Goal: Task Accomplishment & Management: Complete application form

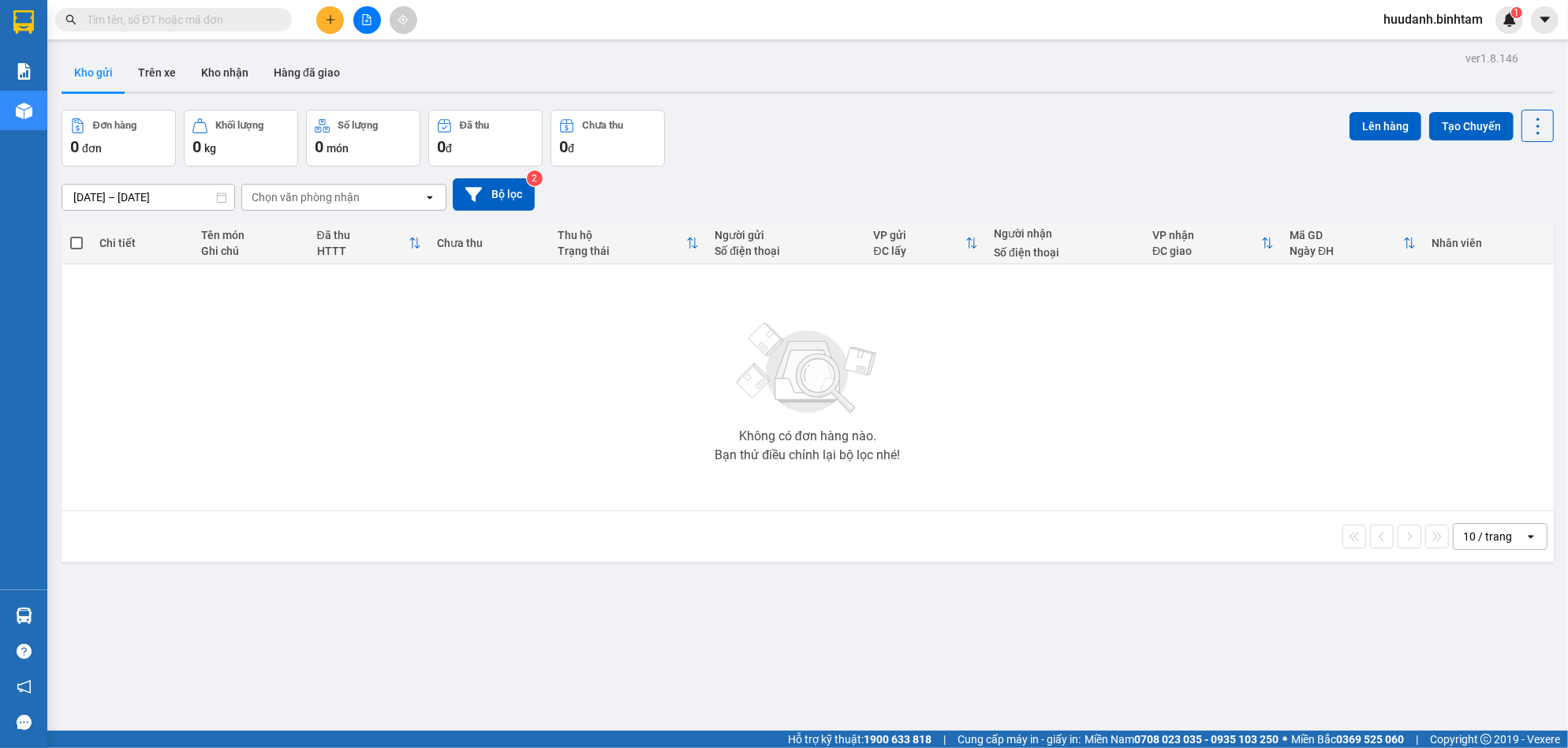
drag, startPoint x: 344, startPoint y: 43, endPoint x: 339, endPoint y: 17, distance: 26.5
click at [339, 38] on section "Kết quả tìm kiếm ( 0 ) Bộ lọc No Data huudanh.binhtam 1 Báo cáo Kho hàng mới Hà…" at bounding box center [784, 374] width 1568 height 748
click at [338, 17] on html "Kết quả tìm kiếm ( 0 ) Bộ lọc No Data huudanh.binhtam 1 Báo cáo Kho hàng mới Hà…" at bounding box center [784, 374] width 1568 height 748
click at [314, 36] on div "Kết quả tìm kiếm ( 0 ) Bộ lọc No Data huudanh.binhtam 1" at bounding box center [784, 20] width 1568 height 39
click at [335, 18] on icon "plus" at bounding box center [330, 20] width 11 height 11
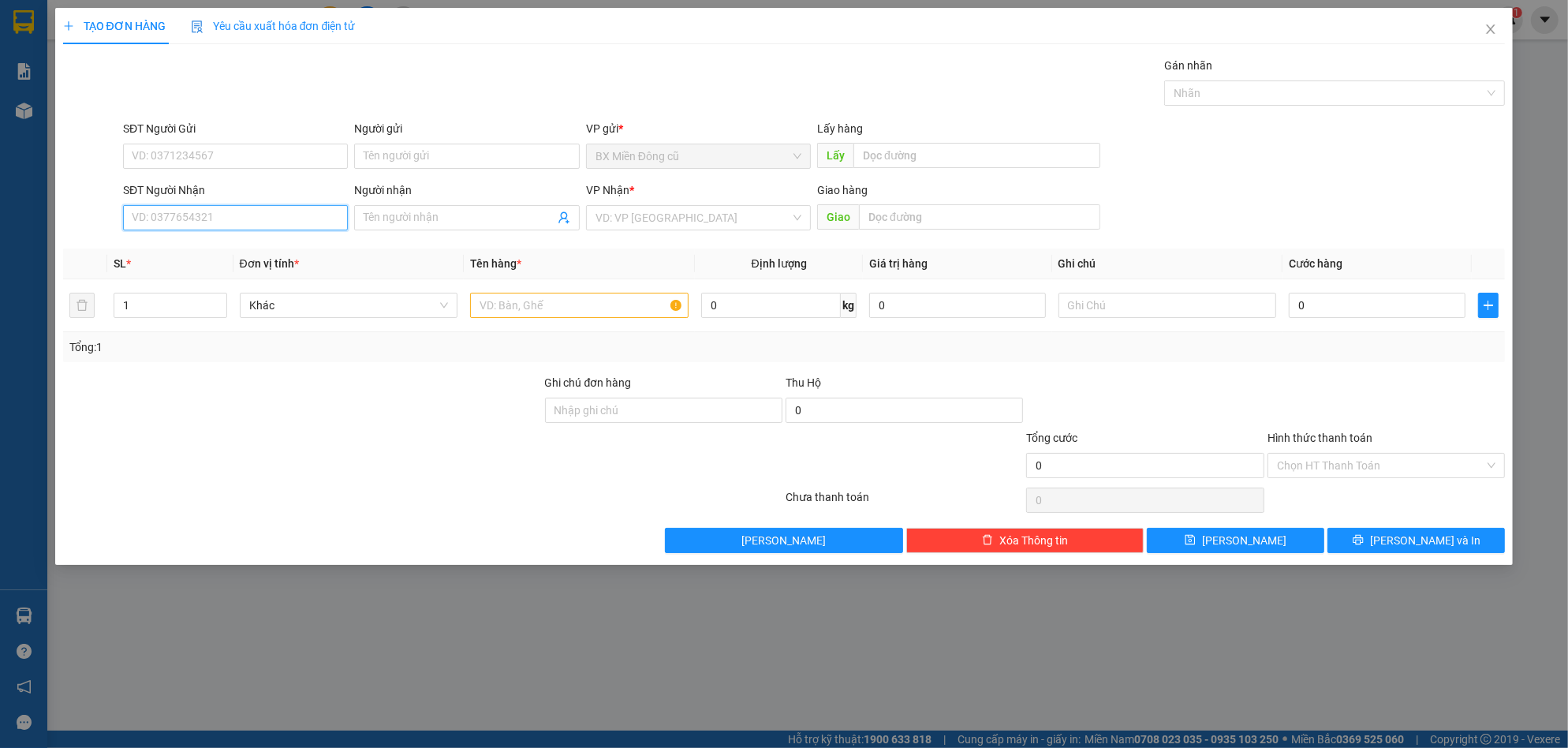
click at [237, 216] on input "SĐT Người Nhận" at bounding box center [235, 218] width 225 height 26
type input "0792745508"
click at [169, 241] on div "0792745508" at bounding box center [234, 249] width 205 height 17
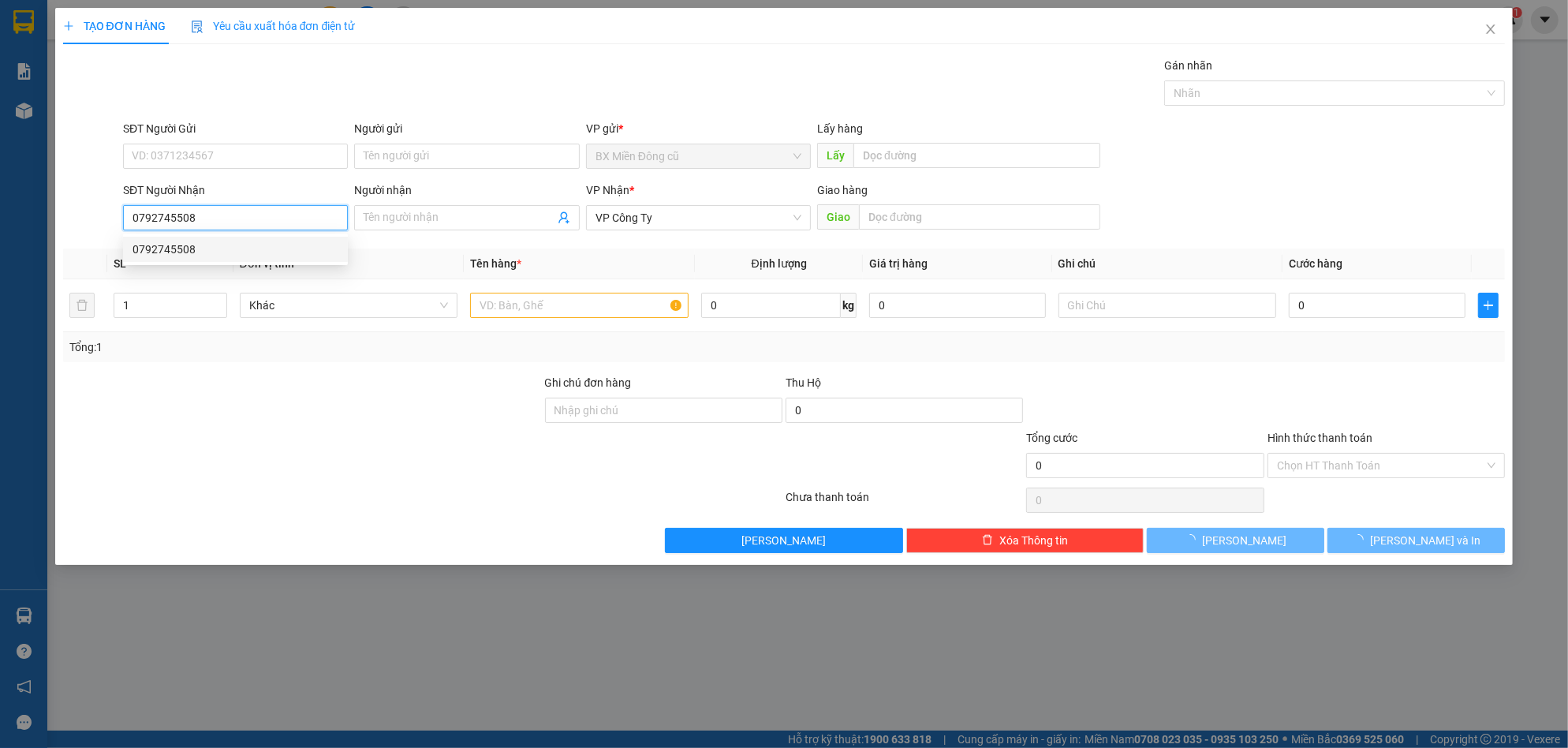
type input "50.000"
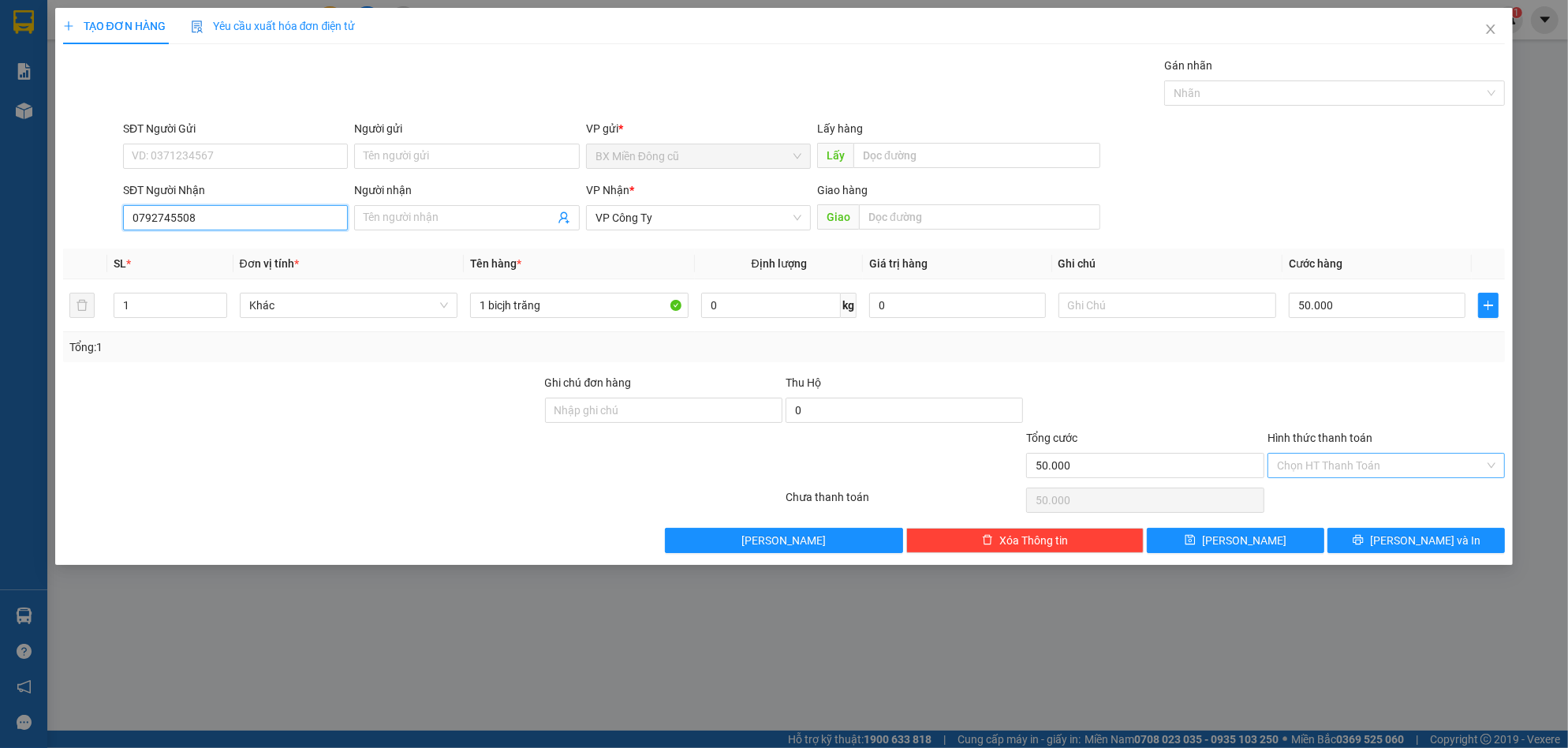
type input "0792745508"
click at [1406, 465] on input "Hình thức thanh toán" at bounding box center [1380, 466] width 207 height 24
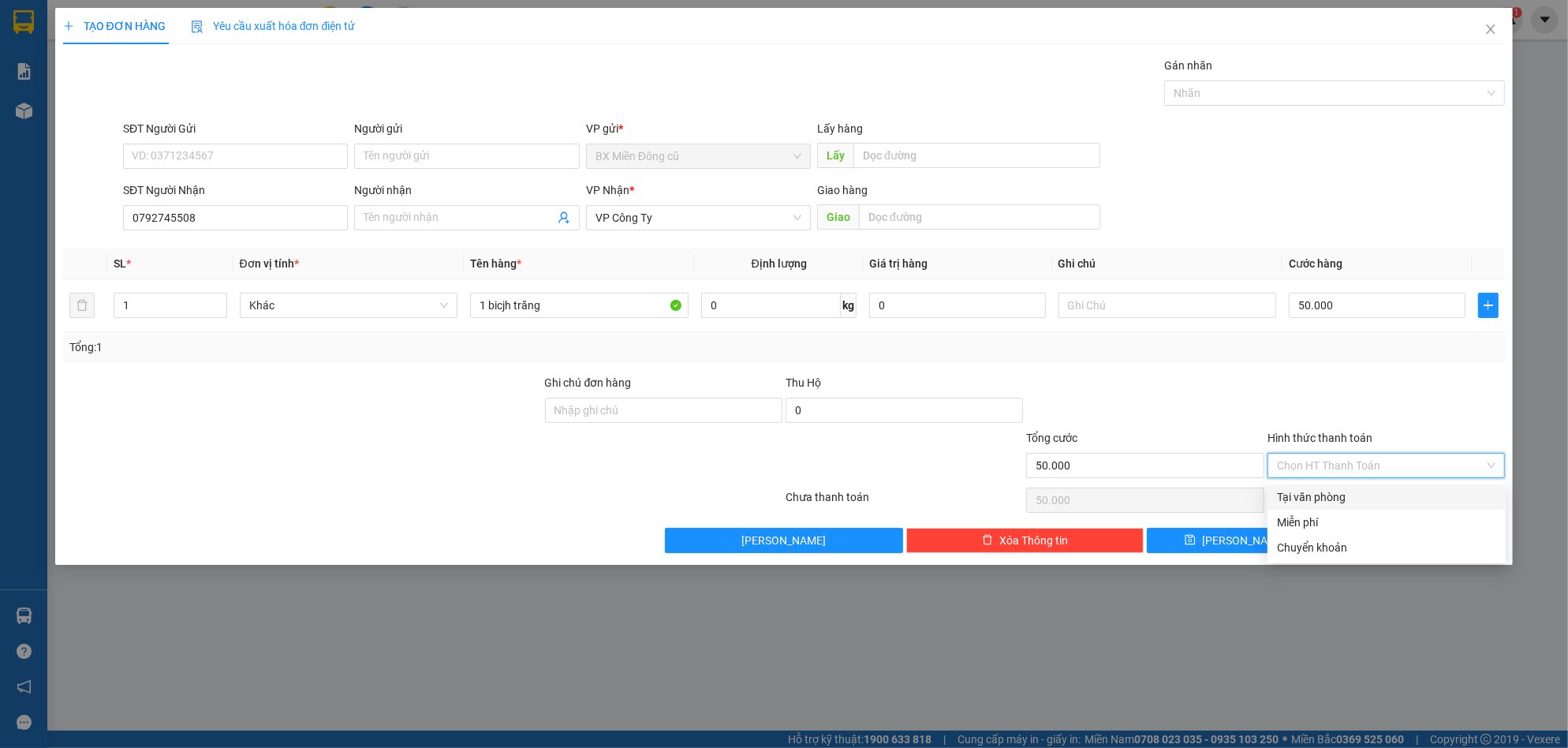
click at [1364, 490] on div "Tại văn phòng" at bounding box center [1386, 497] width 219 height 17
type input "0"
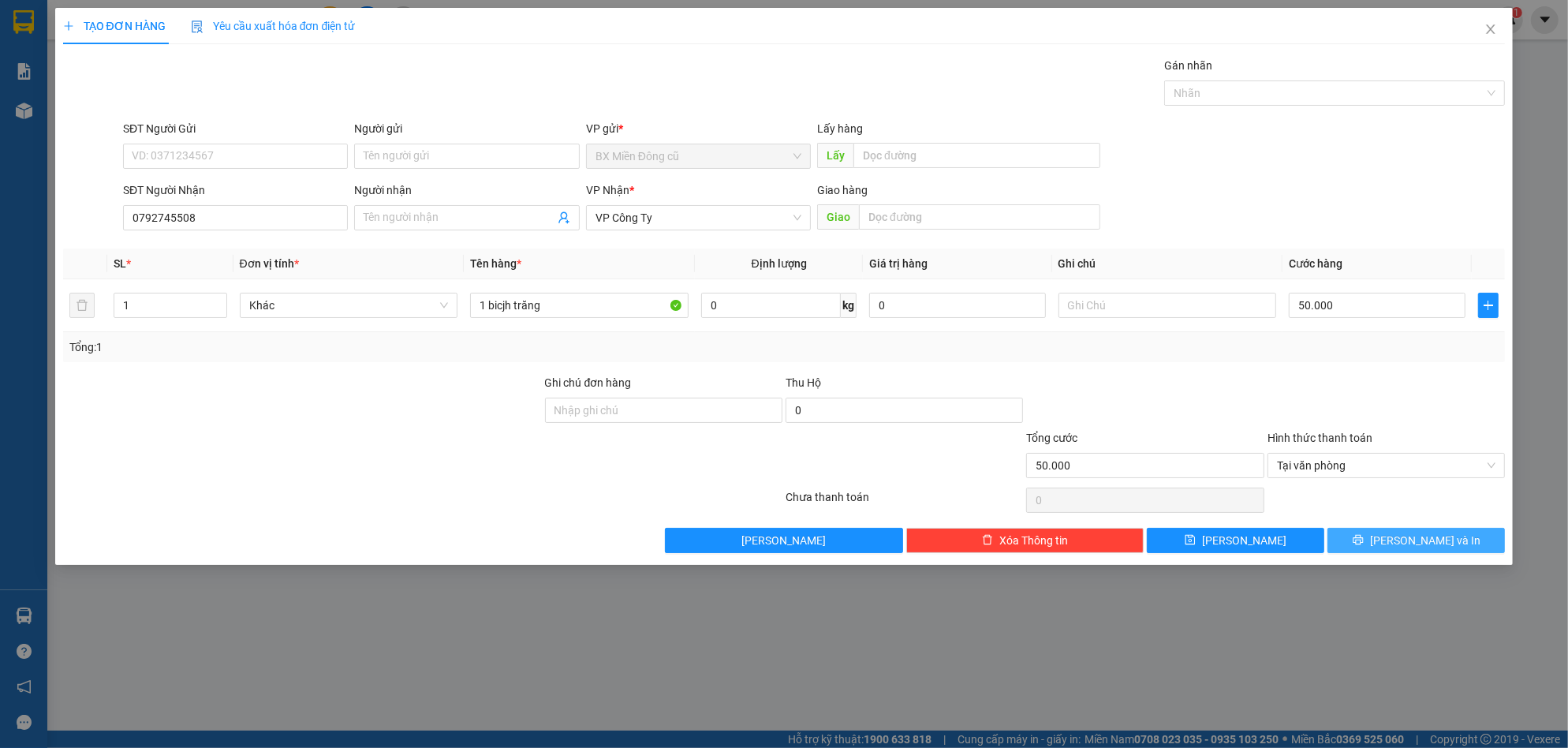
click at [1414, 548] on span "[PERSON_NAME] và In" at bounding box center [1426, 541] width 111 height 17
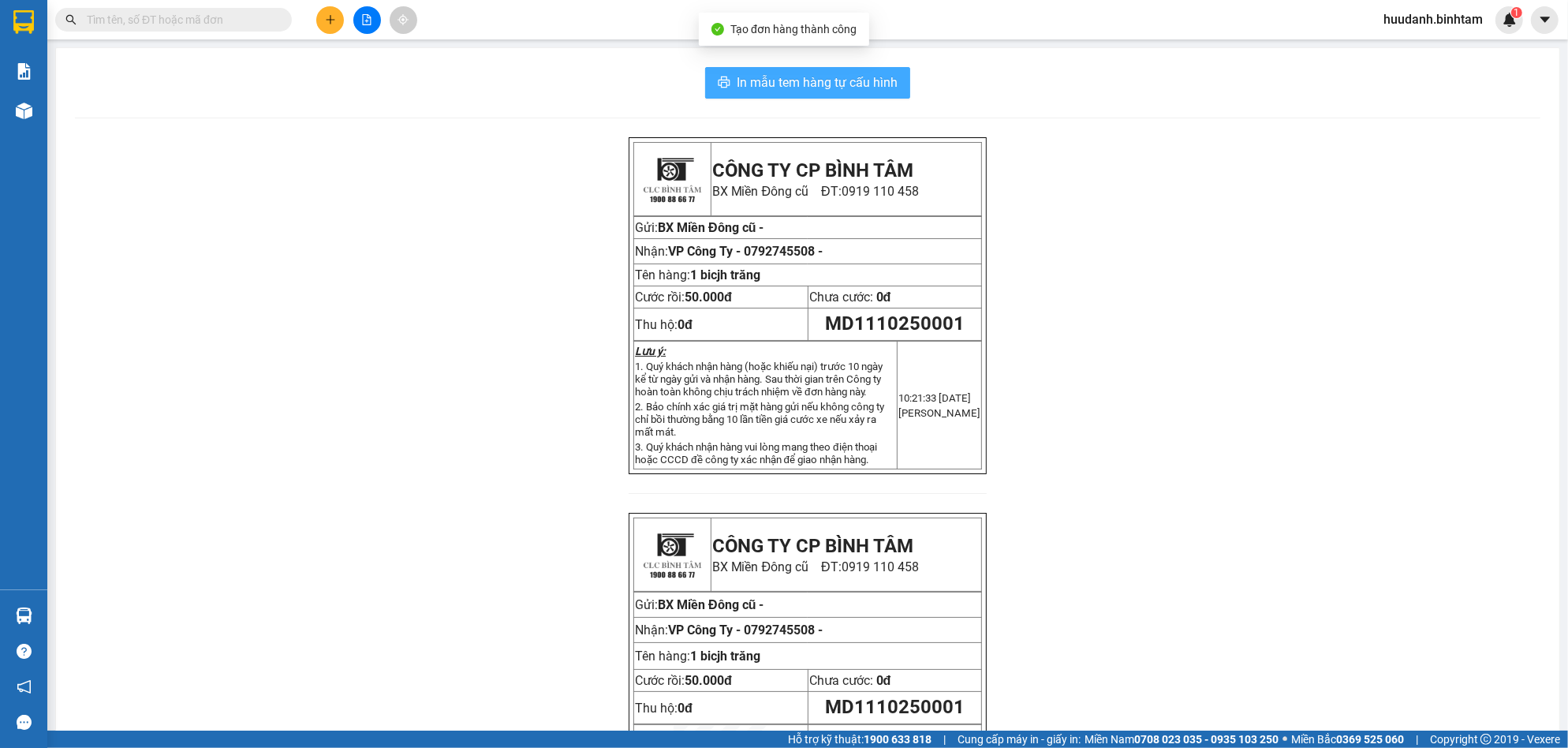
drag, startPoint x: 906, startPoint y: 88, endPoint x: 890, endPoint y: 87, distance: 16.0
click at [907, 87] on div "In mẫu tem hàng tự cấu hình" at bounding box center [807, 83] width 1466 height 32
click at [865, 93] on button "In mẫu tem hàng tự cấu hình" at bounding box center [807, 83] width 205 height 32
click at [860, 74] on span "In mẫu tem hàng tự cấu hình" at bounding box center [817, 82] width 161 height 20
click at [1251, 673] on div "CÔNG TY CP BÌNH TÂM BX [GEOGRAPHIC_DATA] cũ ĐT: 0919 110 458 Gửi: [GEOGRAPHIC_D…" at bounding box center [807, 502] width 1466 height 728
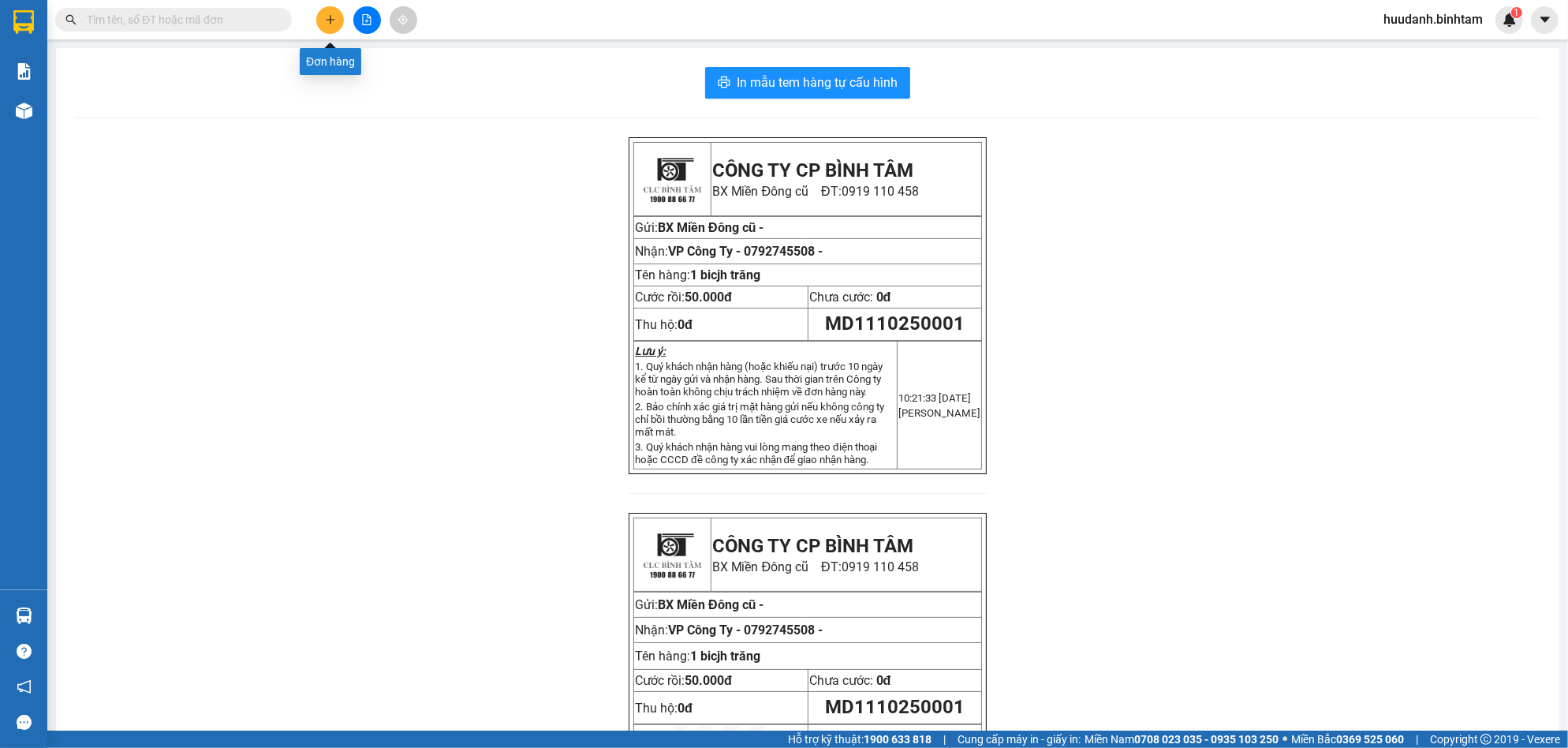
click at [336, 14] on button at bounding box center [330, 20] width 27 height 27
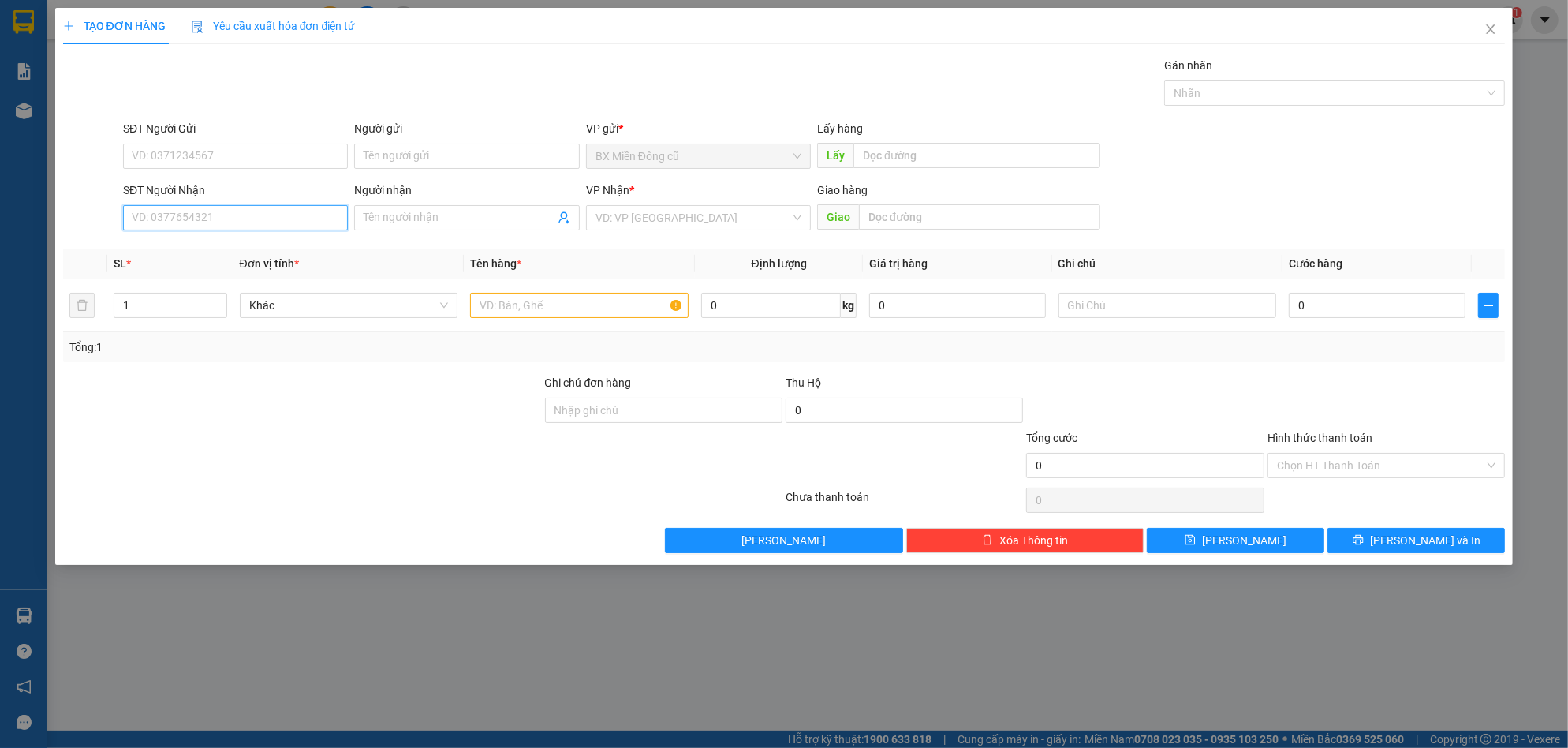
click at [216, 213] on input "SĐT Người Nhận" at bounding box center [235, 218] width 225 height 26
type input "0911496469"
click at [246, 246] on div "0911496469 - quân" at bounding box center [234, 249] width 205 height 17
type input "quân"
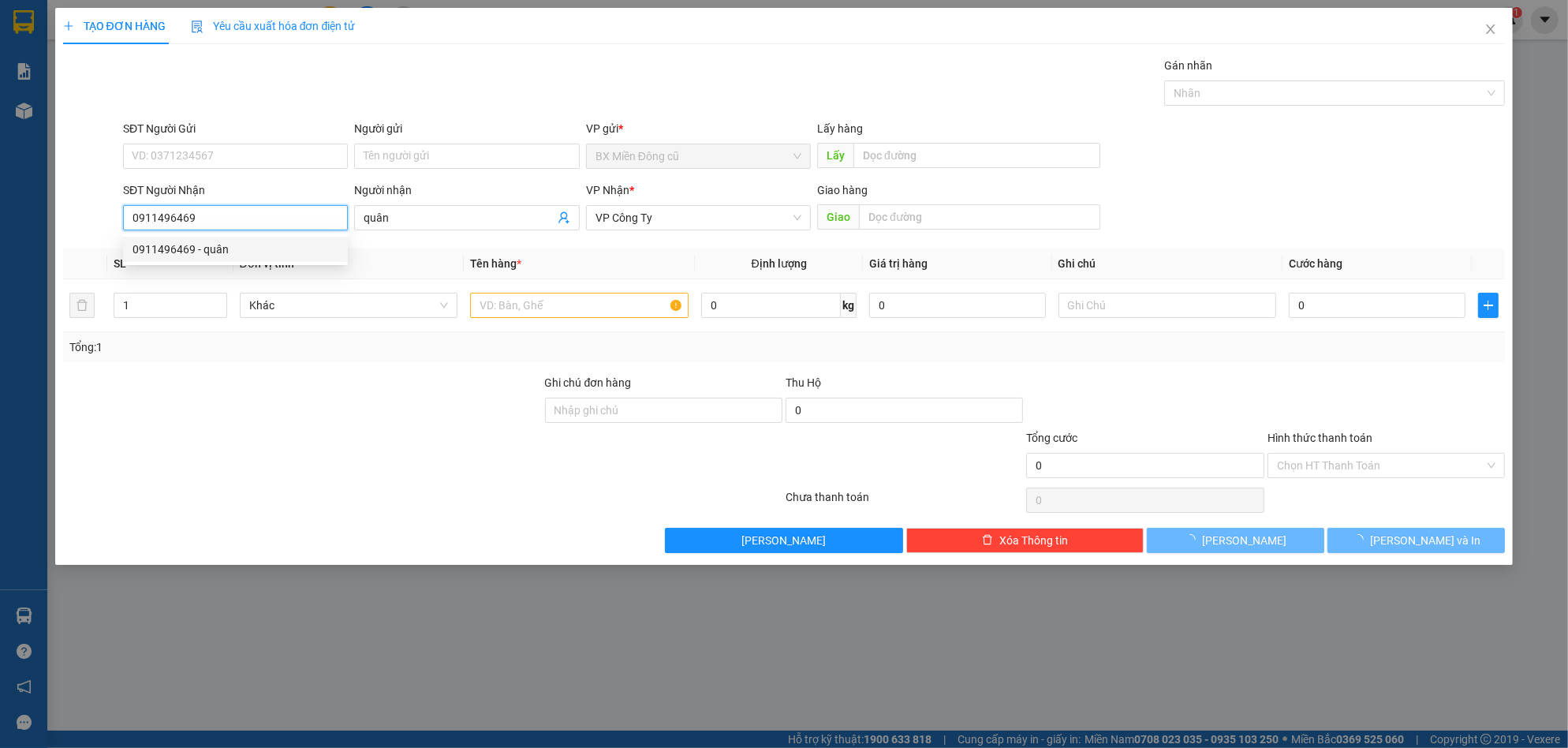
type input "50.000"
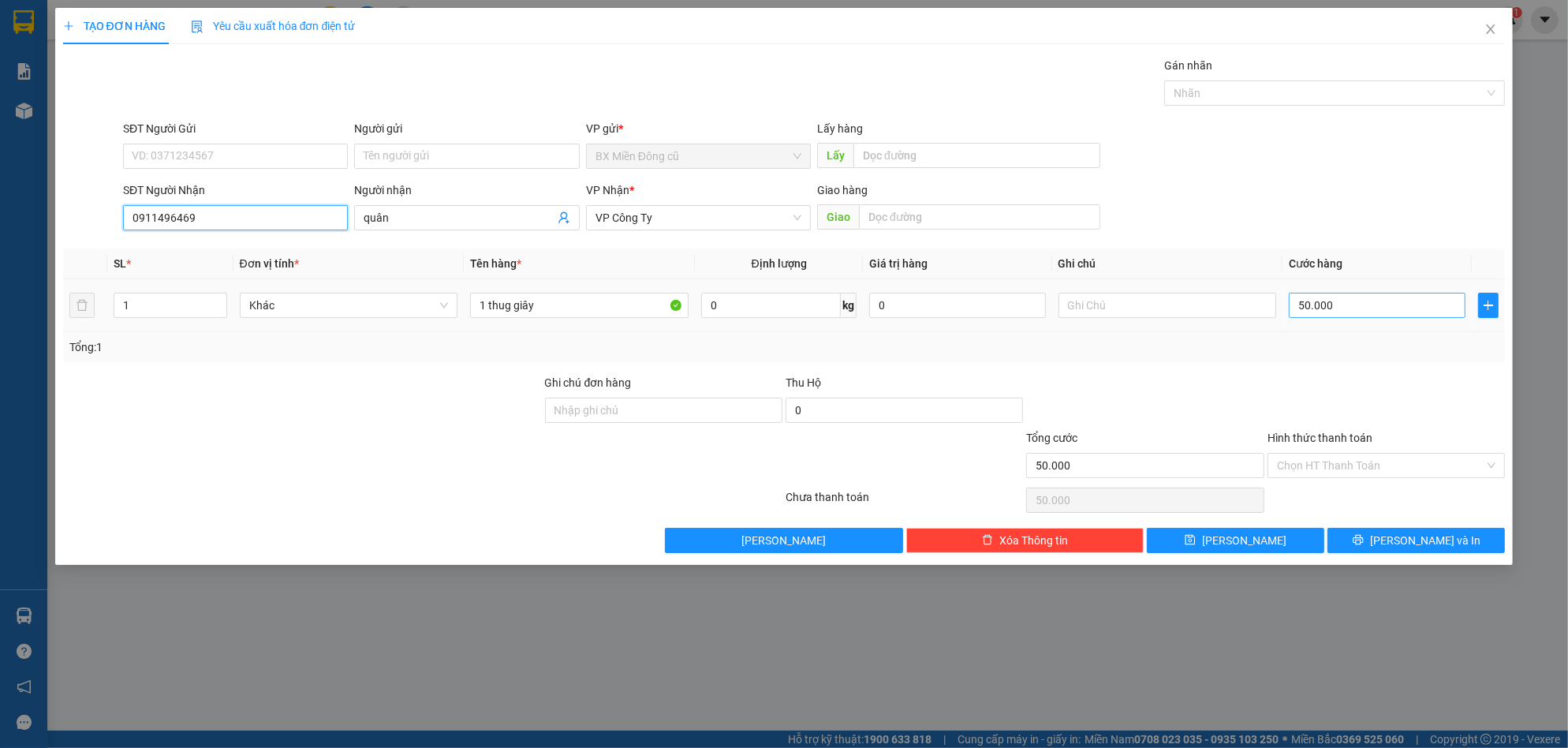
type input "0911496469"
click at [1395, 299] on input "50.000" at bounding box center [1377, 305] width 176 height 26
type input "1"
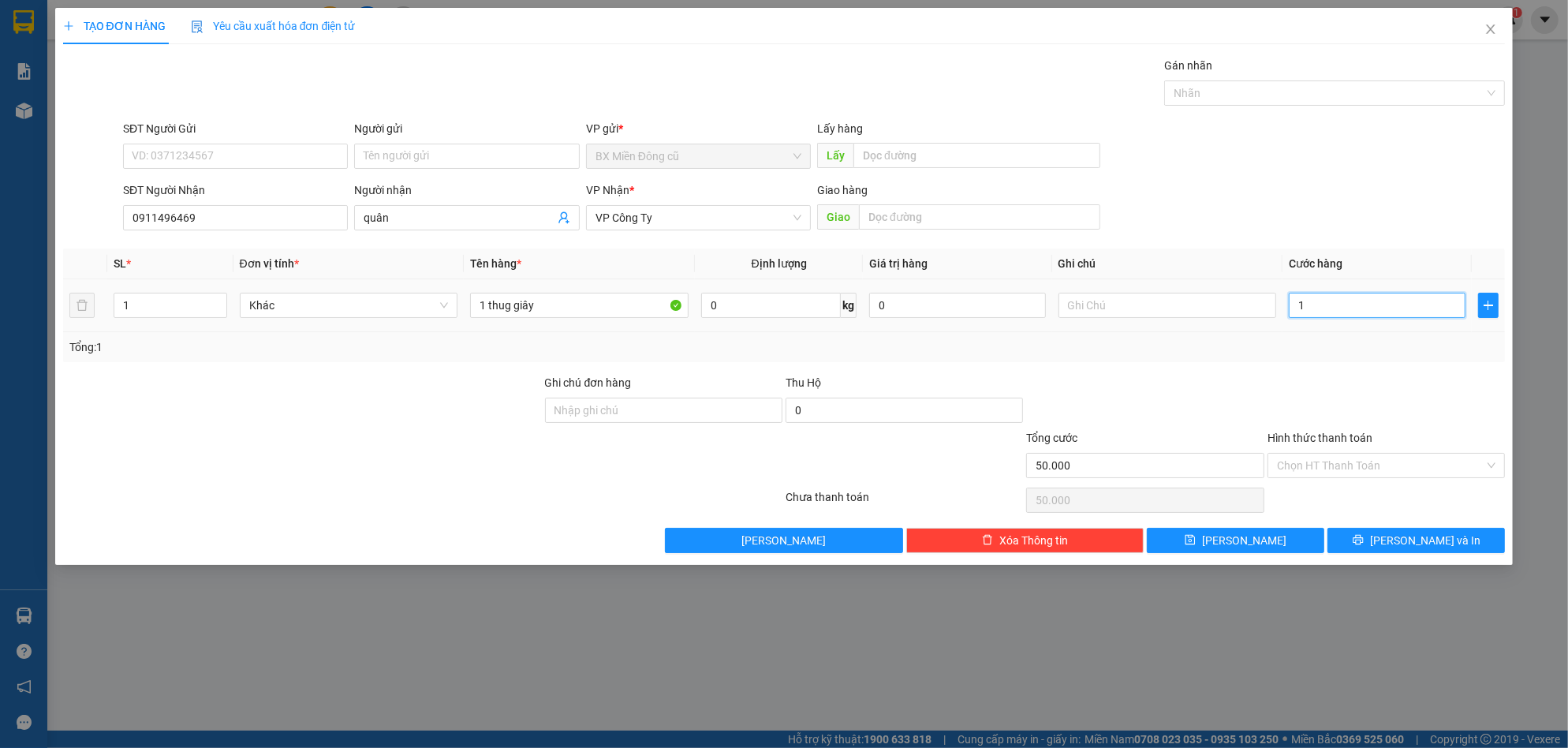
type input "1"
type input "10"
type input "100"
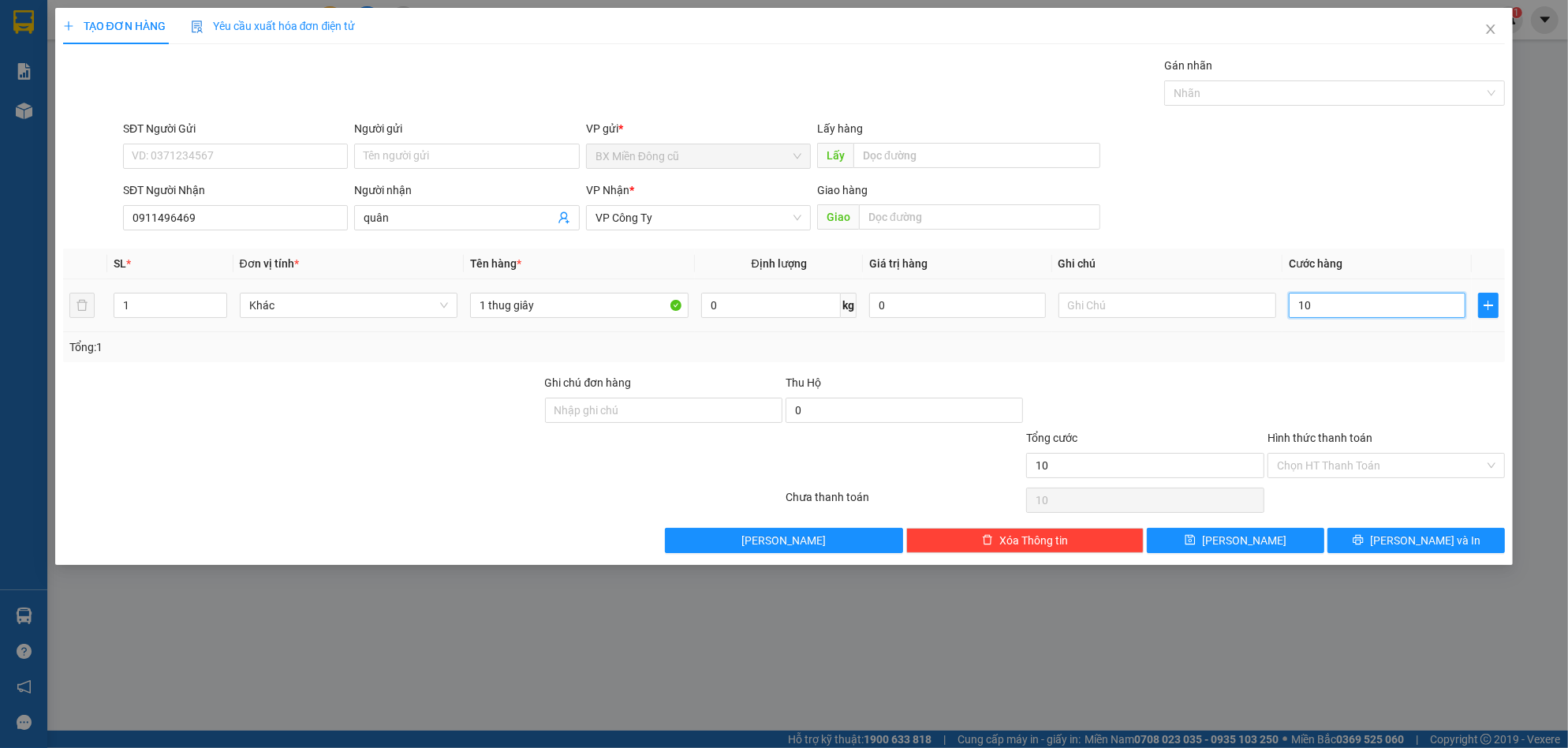
type input "100"
type input "1.000"
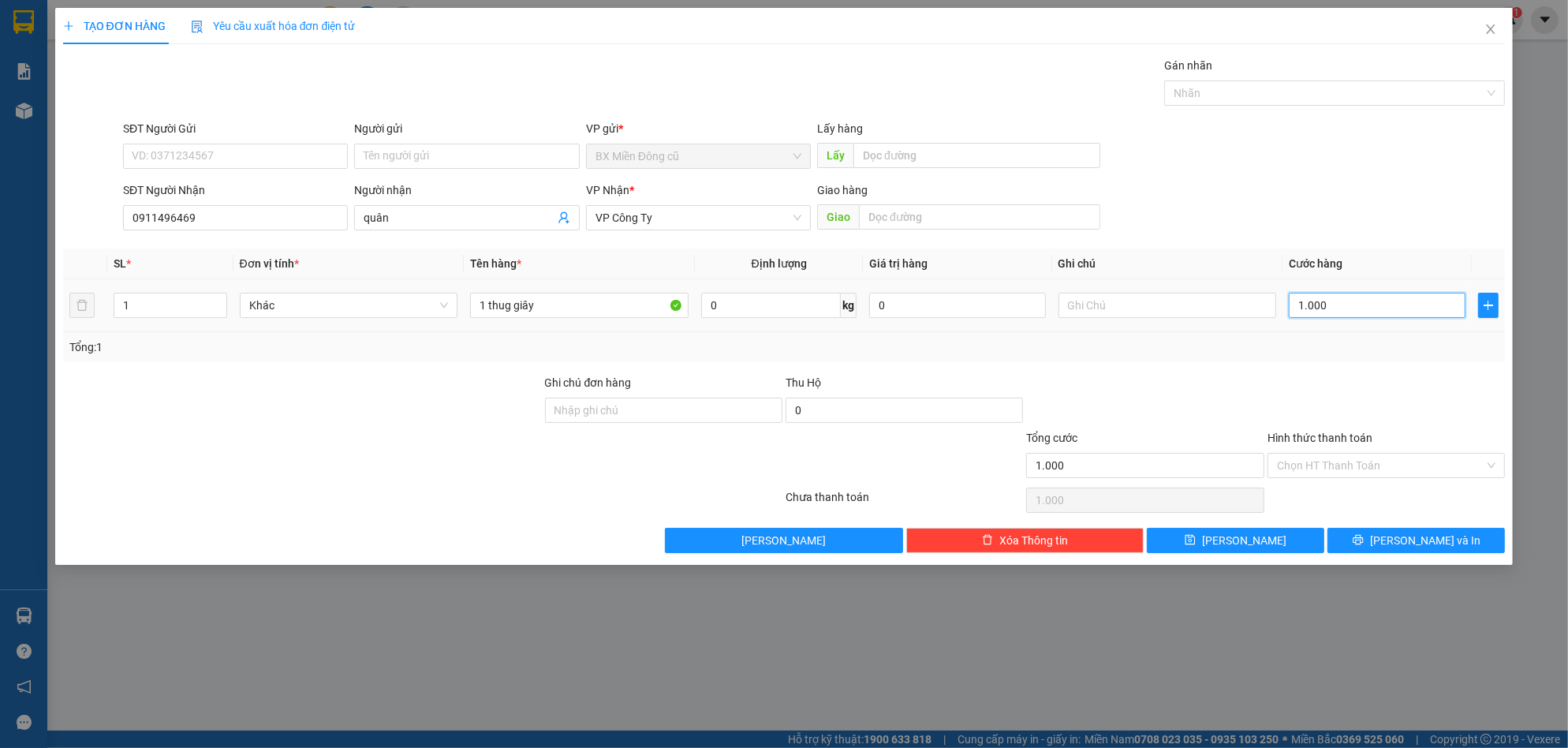
type input "10.000"
type input "100.000"
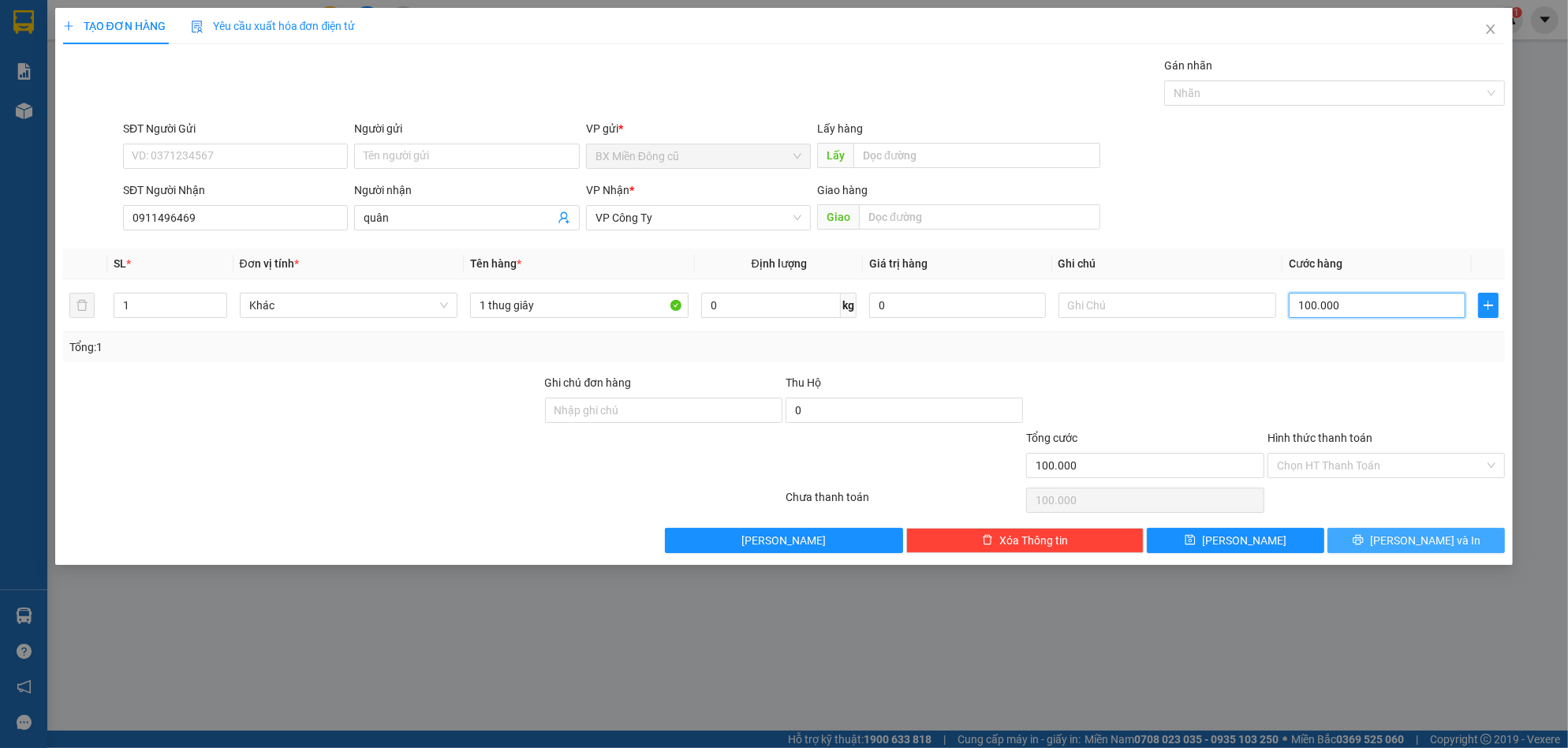
type input "100.000"
click at [1372, 548] on button "[PERSON_NAME] và In" at bounding box center [1416, 541] width 177 height 26
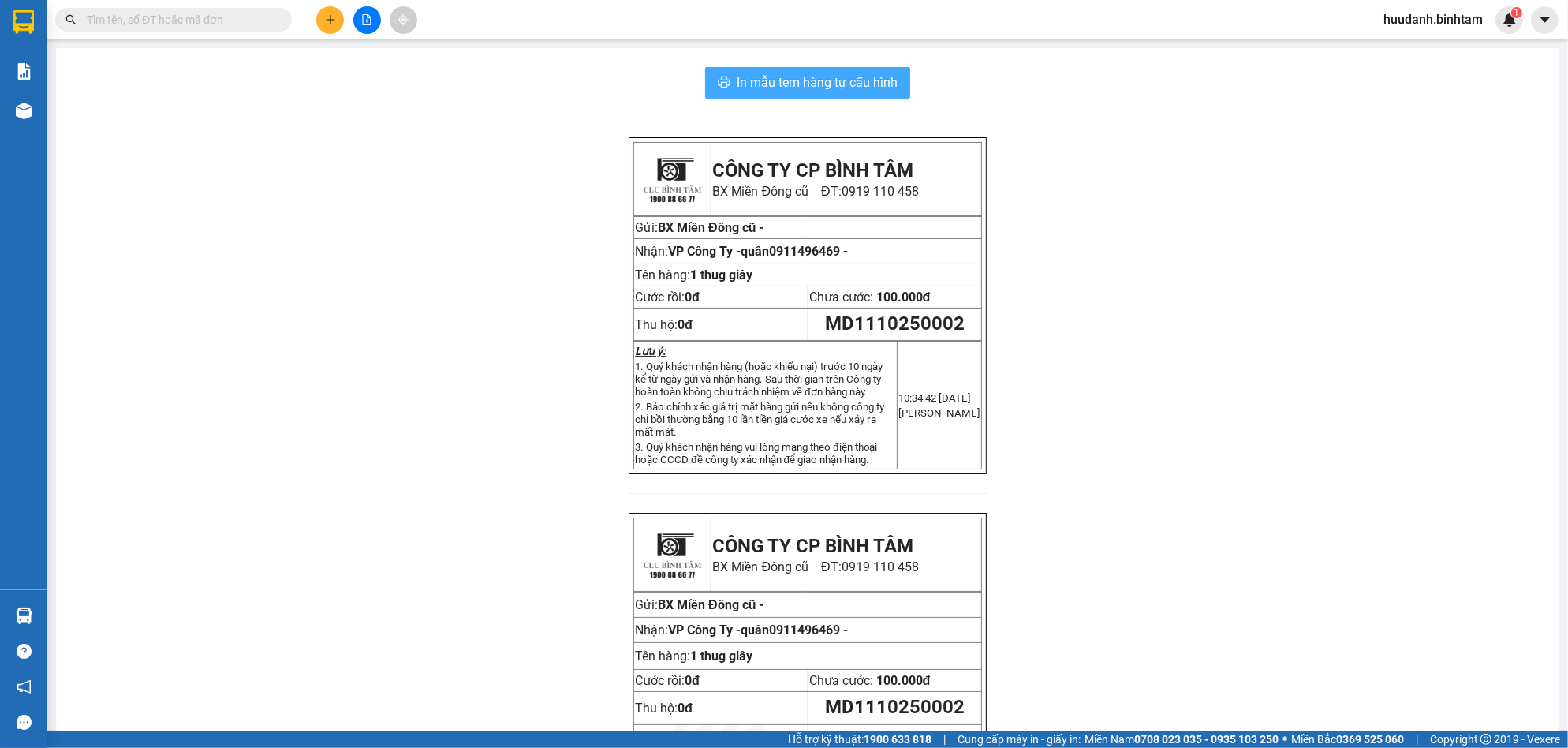
click at [813, 82] on span "In mẫu tem hàng tự cấu hình" at bounding box center [817, 82] width 161 height 20
click at [188, 30] on span at bounding box center [174, 20] width 237 height 24
click at [193, 23] on input "text" at bounding box center [180, 20] width 186 height 17
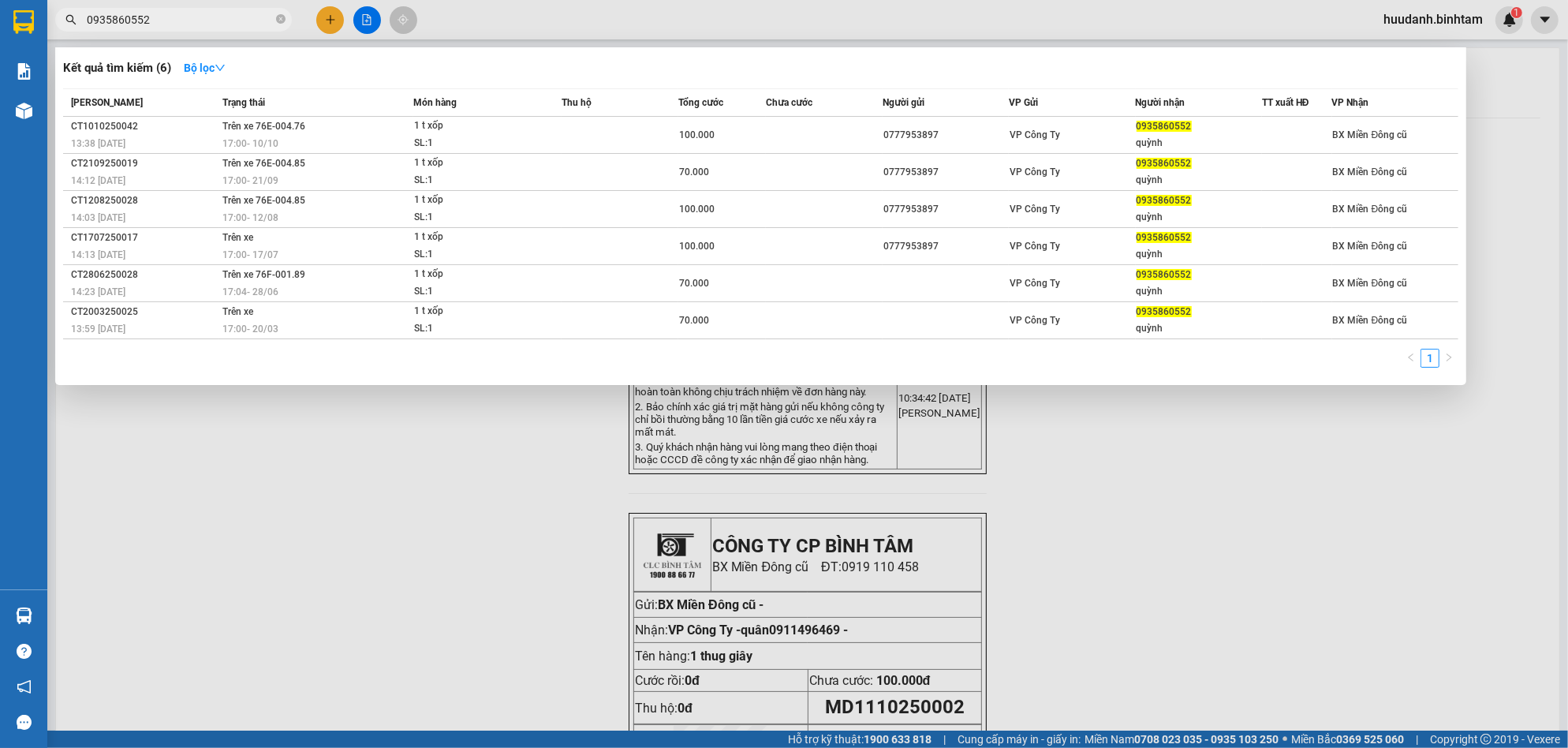
type input "0935860552"
